Goal: Find contact information: Find contact information

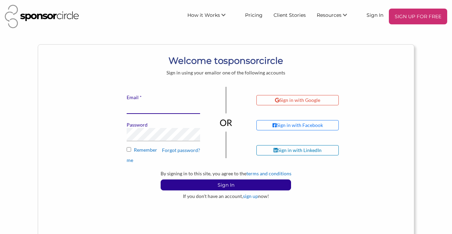
type input "[PERSON_NAME][EMAIL_ADDRESS][DOMAIN_NAME]"
click at [137, 150] on label "Remember me" at bounding box center [163, 155] width 73 height 16
click at [131, 150] on input "Remember me" at bounding box center [129, 149] width 4 height 4
checkbox input "true"
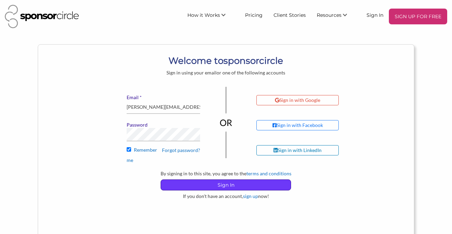
click at [233, 184] on p "Sign In" at bounding box center [226, 185] width 130 height 10
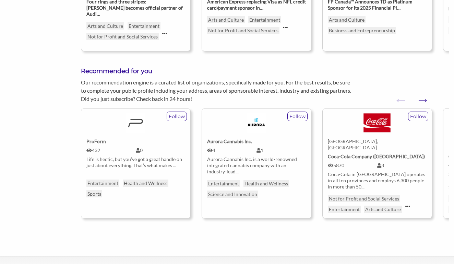
scroll to position [351, 0]
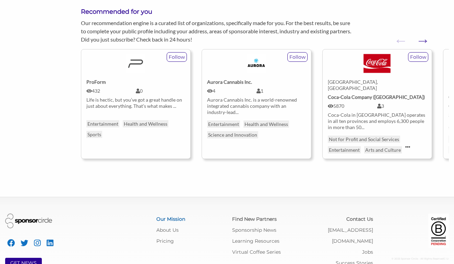
click at [168, 216] on link "Our Mission" at bounding box center [170, 219] width 29 height 6
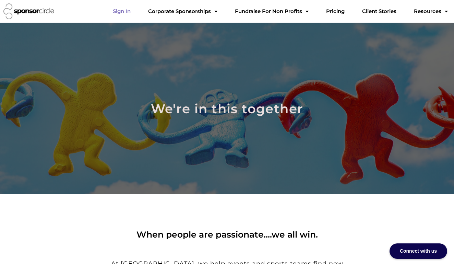
click at [121, 12] on link "Sign In" at bounding box center [121, 11] width 29 height 14
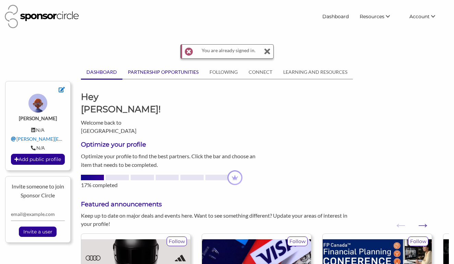
click at [167, 72] on link "PARTNERSHIP OPPORTUNITIES" at bounding box center [164, 72] width 82 height 13
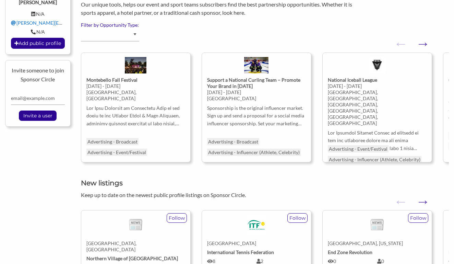
scroll to position [107, 0]
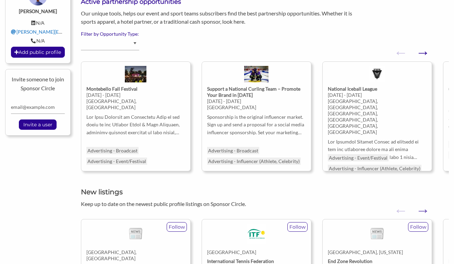
click at [423, 53] on button "Next" at bounding box center [419, 49] width 7 height 7
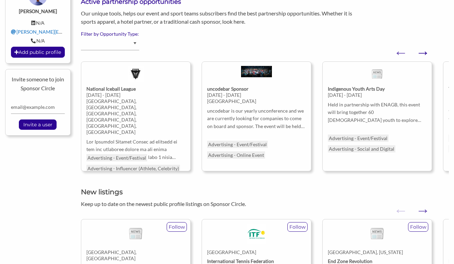
click at [423, 53] on button "Next" at bounding box center [419, 49] width 7 height 7
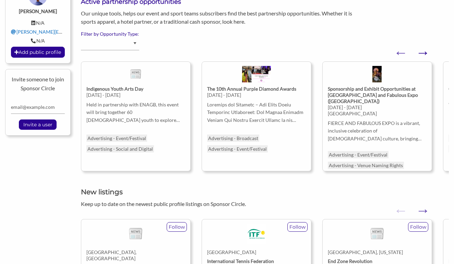
click at [423, 53] on button "Next" at bounding box center [419, 49] width 7 height 7
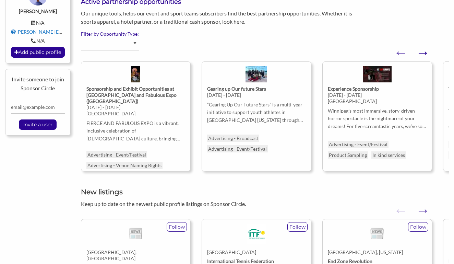
click at [423, 53] on button "Next" at bounding box center [419, 49] width 7 height 7
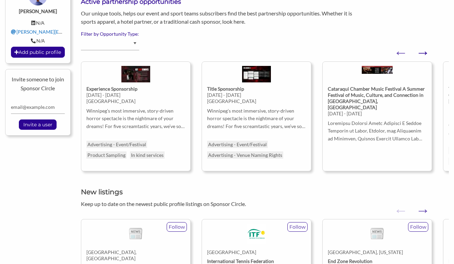
click at [423, 53] on button "Next" at bounding box center [419, 49] width 7 height 7
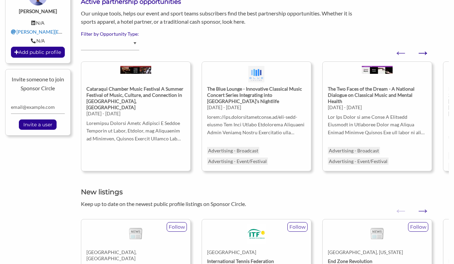
click at [423, 53] on button "Next" at bounding box center [419, 49] width 7 height 7
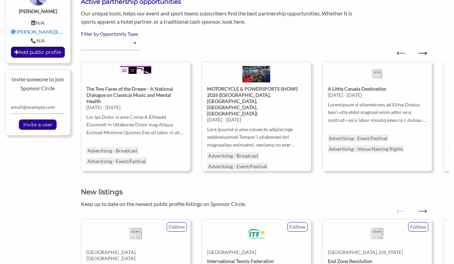
click at [423, 53] on button "Next" at bounding box center [419, 49] width 7 height 7
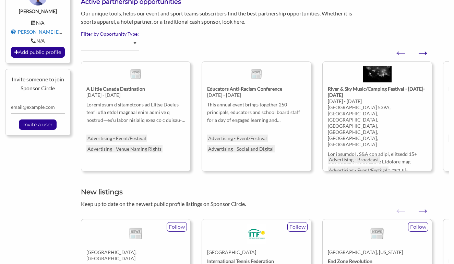
click at [423, 53] on button "Next" at bounding box center [419, 49] width 7 height 7
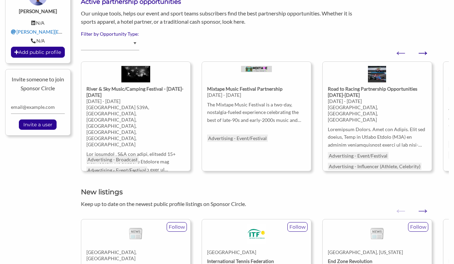
click at [423, 53] on button "Next" at bounding box center [419, 49] width 7 height 7
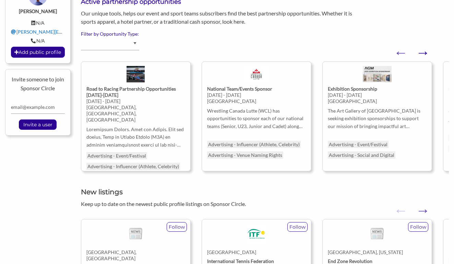
click at [423, 53] on button "Next" at bounding box center [419, 49] width 7 height 7
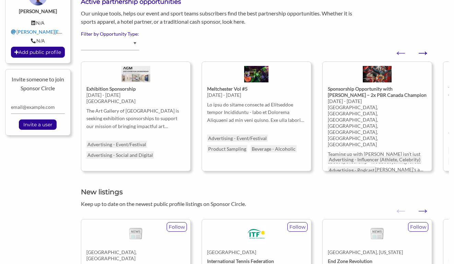
click at [423, 53] on button "Next" at bounding box center [419, 49] width 7 height 7
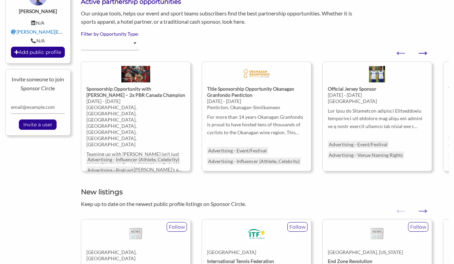
click at [423, 53] on button "Next" at bounding box center [419, 49] width 7 height 7
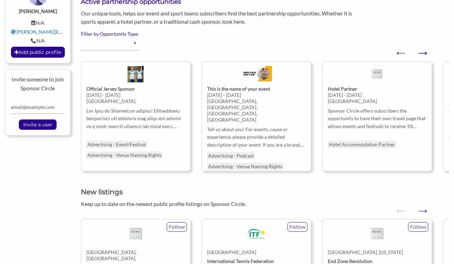
click at [423, 53] on button "Next" at bounding box center [419, 49] width 7 height 7
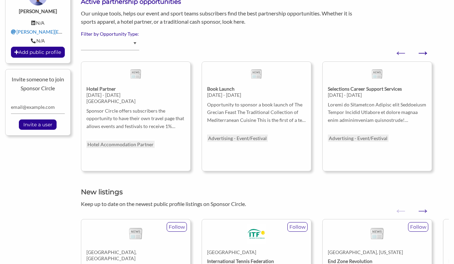
click at [423, 53] on button "Next" at bounding box center [419, 49] width 7 height 7
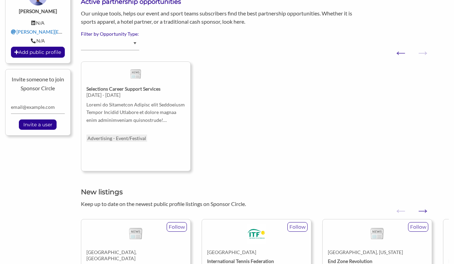
scroll to position [0, 0]
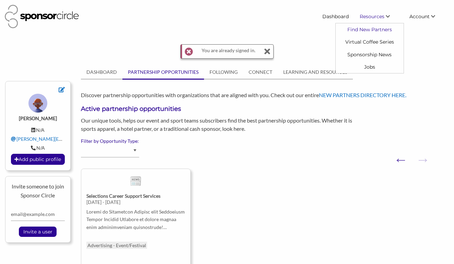
click at [376, 29] on link "Find New Partners" at bounding box center [370, 29] width 68 height 12
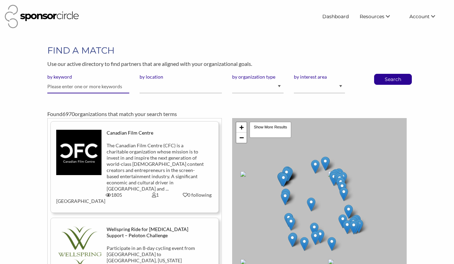
click at [105, 87] on input "text" at bounding box center [88, 86] width 82 height 13
type input "lululemon"
click at [380, 78] on div "Search" at bounding box center [393, 79] width 38 height 11
click at [397, 80] on p "Search" at bounding box center [393, 79] width 23 height 10
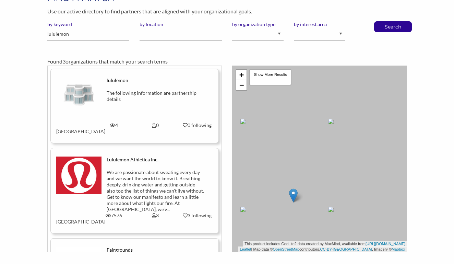
scroll to position [55, 0]
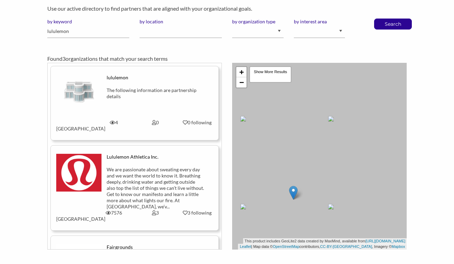
click at [135, 176] on div "We are passionate about sweating every day and we want the world to know it. Br…" at bounding box center [155, 187] width 97 height 43
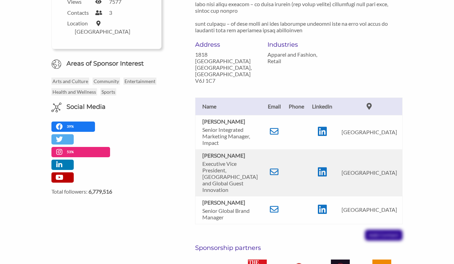
scroll to position [224, 0]
click at [278, 205] on icon at bounding box center [274, 209] width 9 height 9
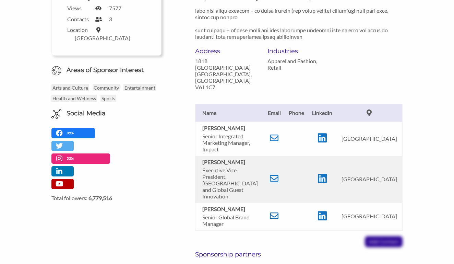
scroll to position [222, 0]
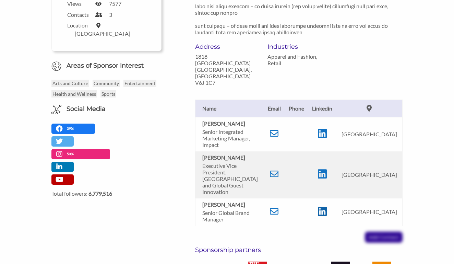
click at [327, 206] on icon at bounding box center [322, 211] width 9 height 10
